Goal: Task Accomplishment & Management: Manage account settings

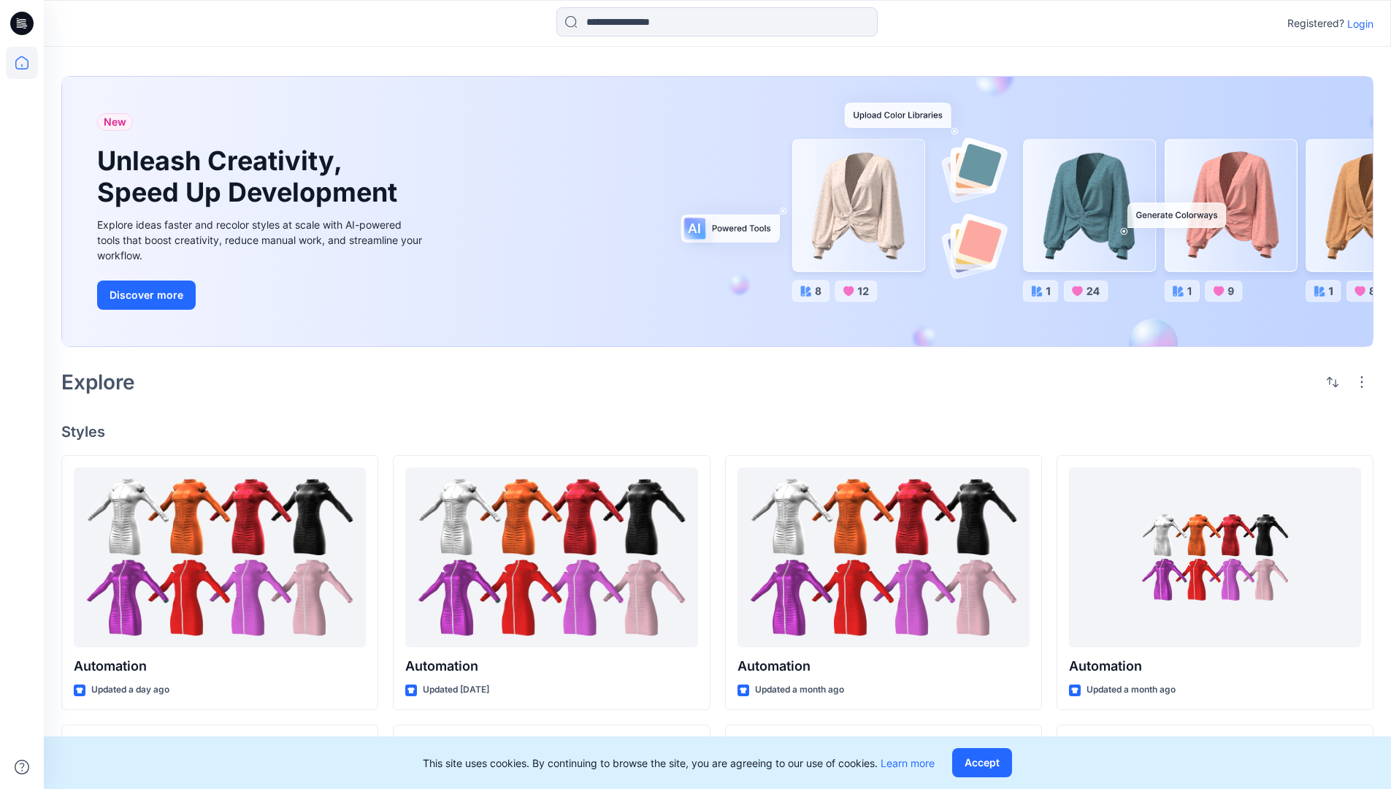
click at [1357, 23] on p "Login" at bounding box center [1360, 23] width 26 height 15
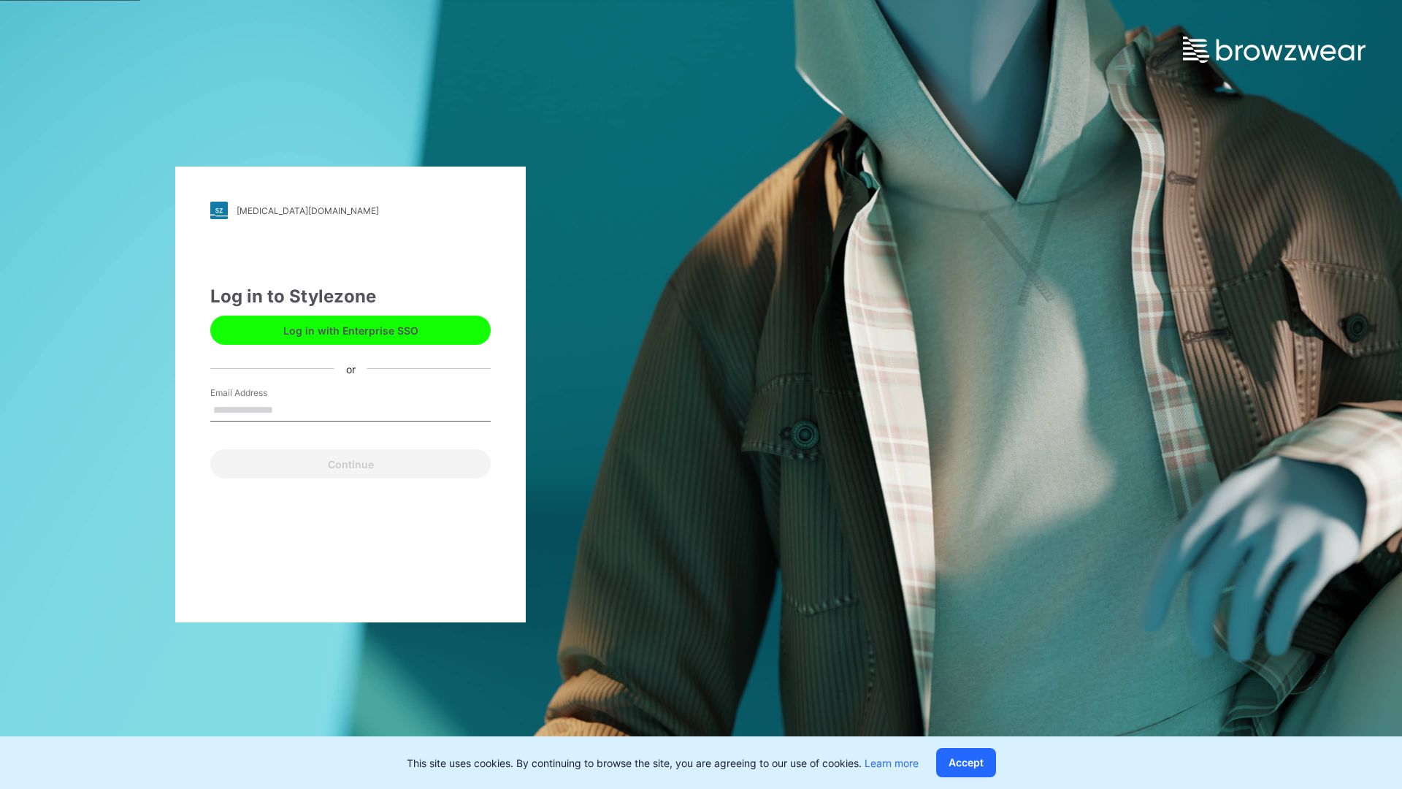
click at [288, 409] on input "Email Address" at bounding box center [350, 410] width 280 height 22
type input "**********"
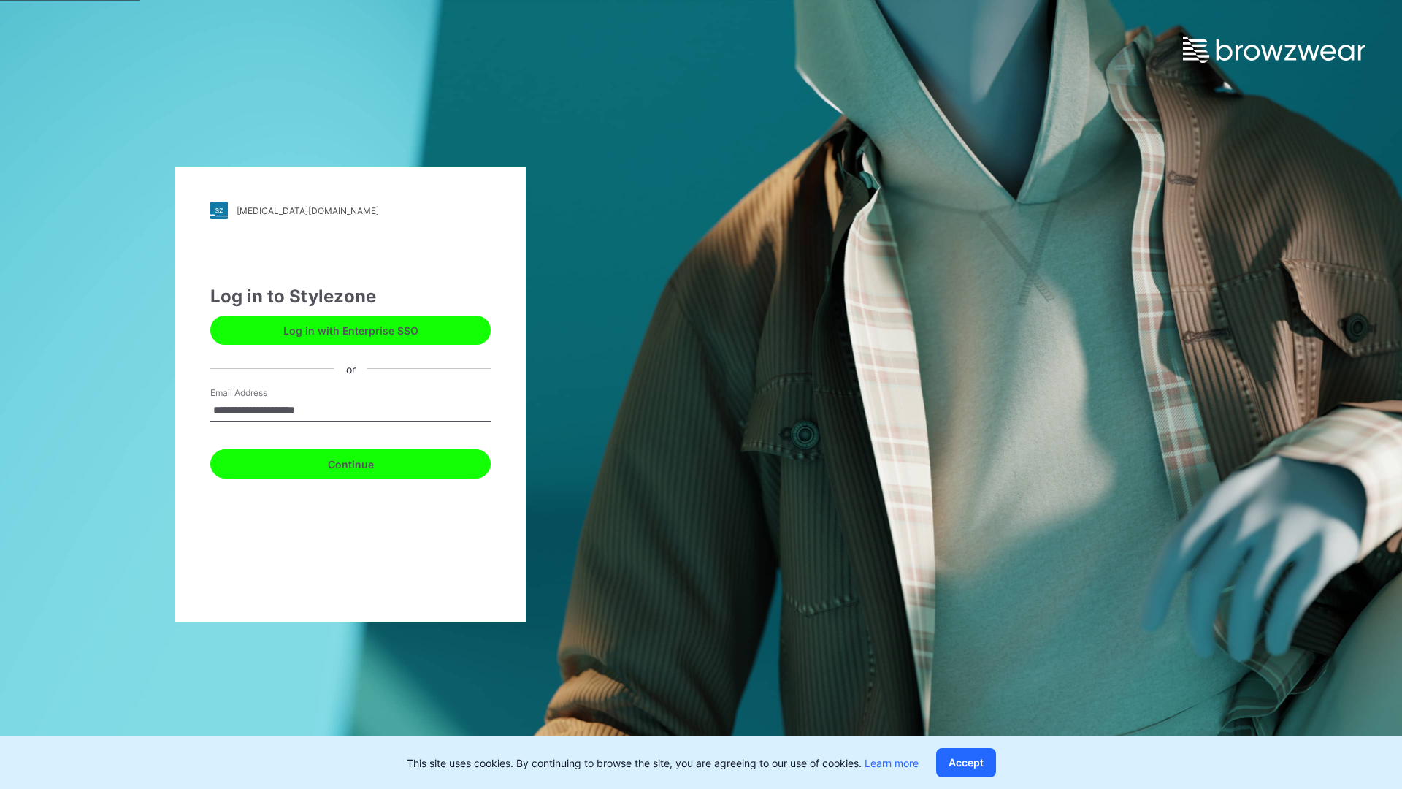
click at [367, 461] on button "Continue" at bounding box center [350, 463] width 280 height 29
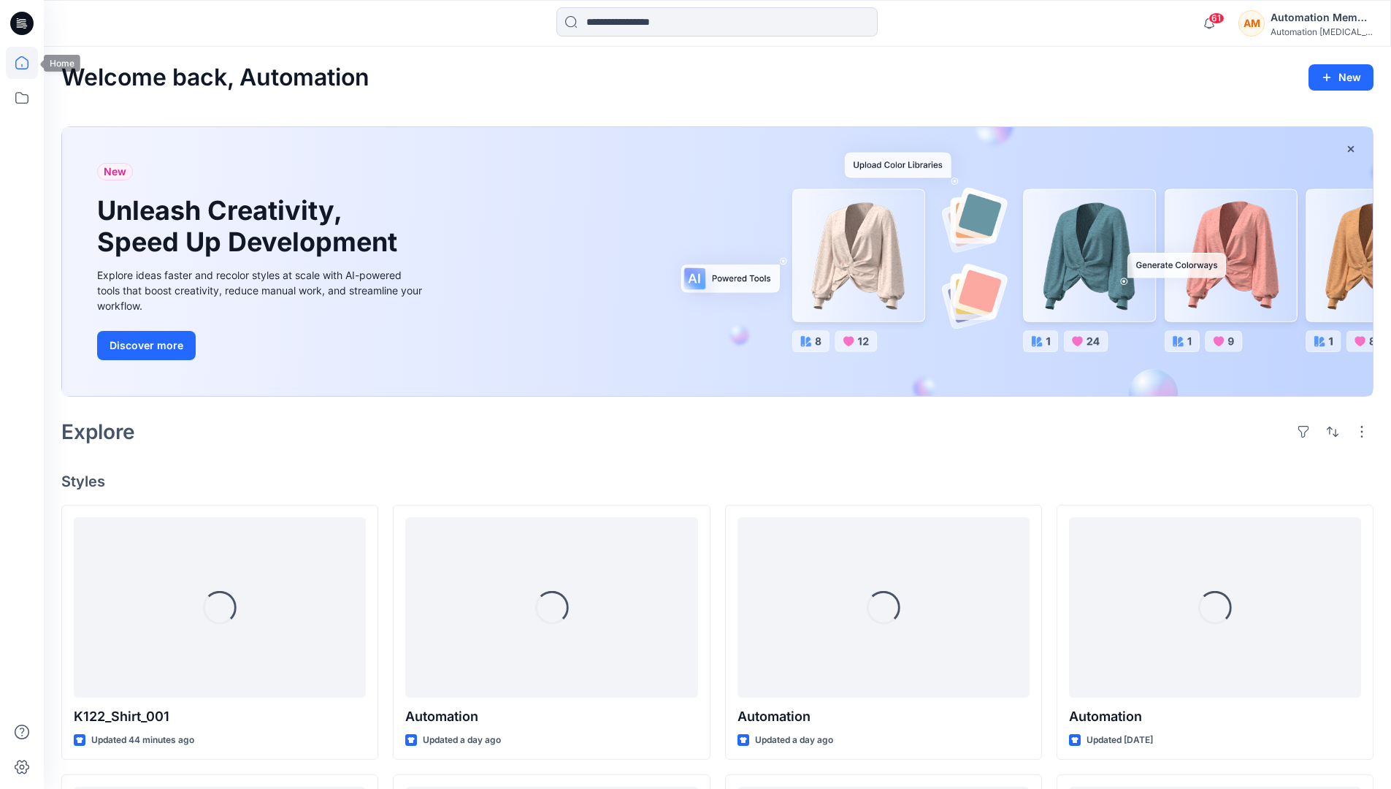
click at [26, 63] on icon at bounding box center [22, 63] width 32 height 32
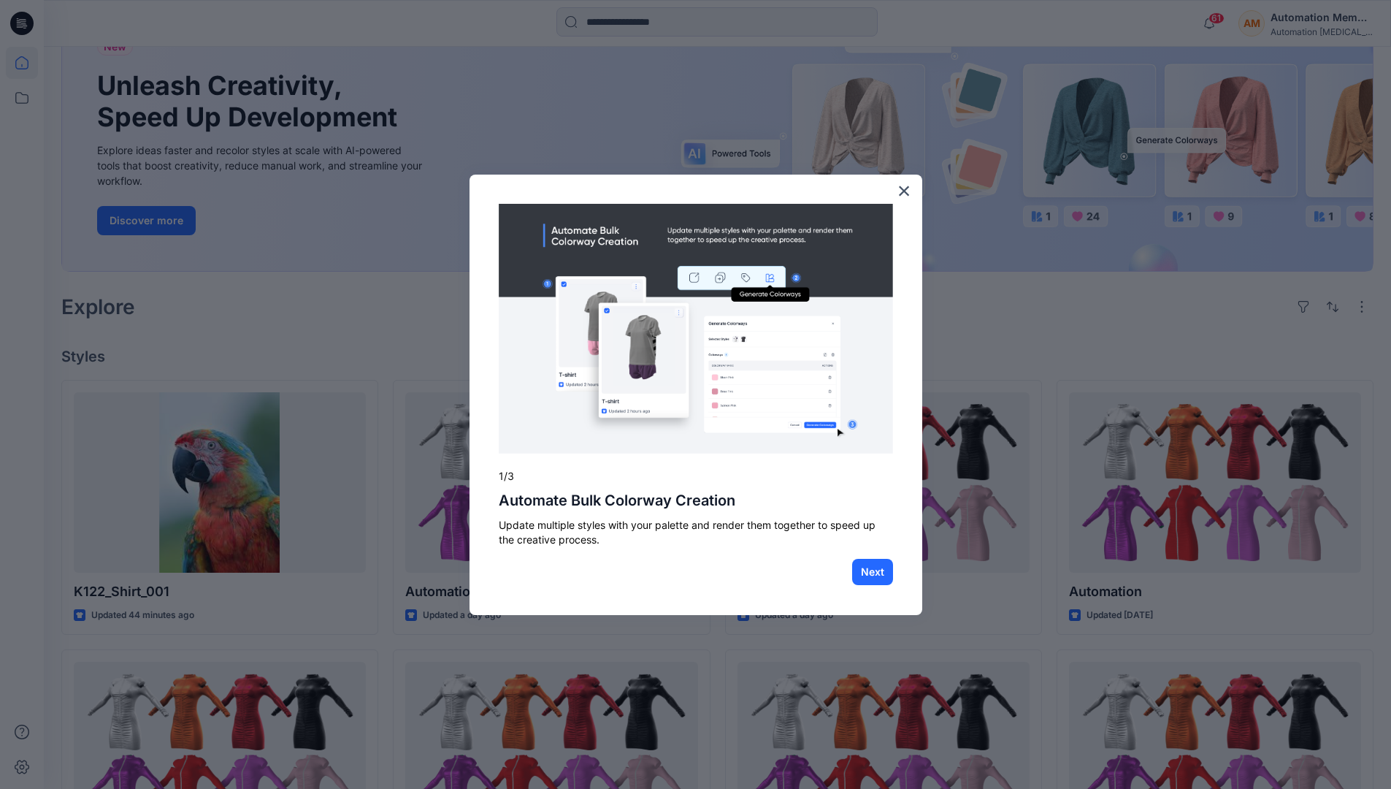
scroll to position [37, 0]
